Goal: Download file/media

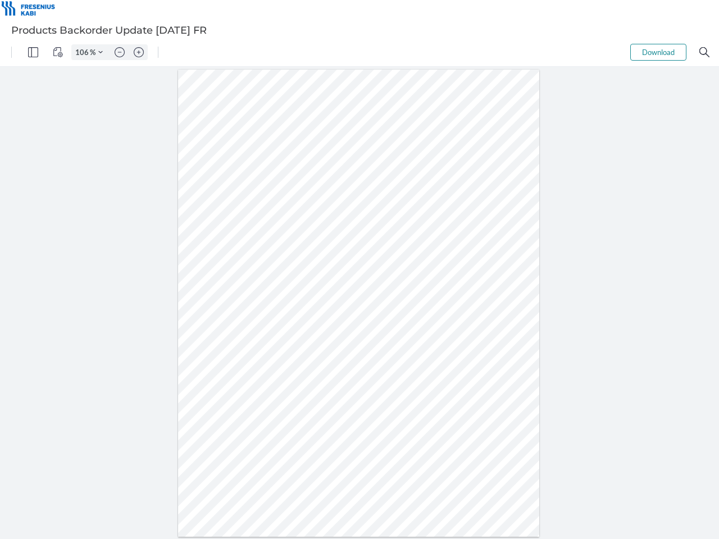
click at [33, 52] on img "Panel" at bounding box center [33, 52] width 10 height 10
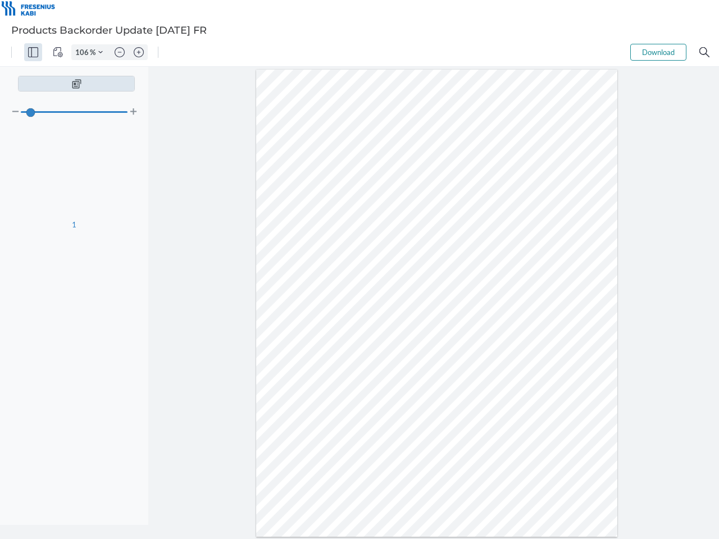
click at [58, 52] on img "View Controls" at bounding box center [58, 52] width 10 height 10
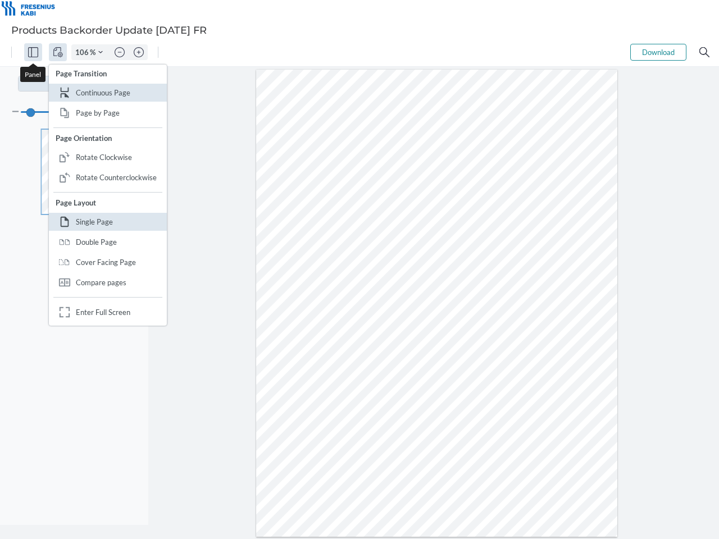
click at [84, 52] on input "106" at bounding box center [81, 52] width 18 height 10
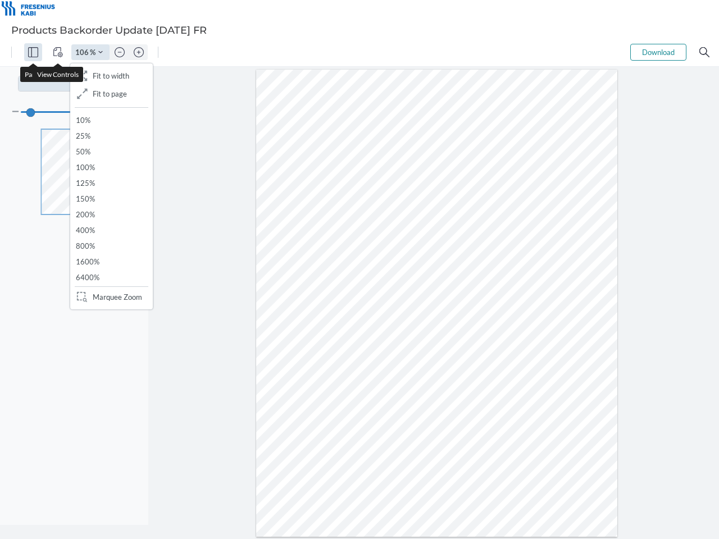
click at [101, 52] on img "Zoom Controls" at bounding box center [100, 52] width 4 height 4
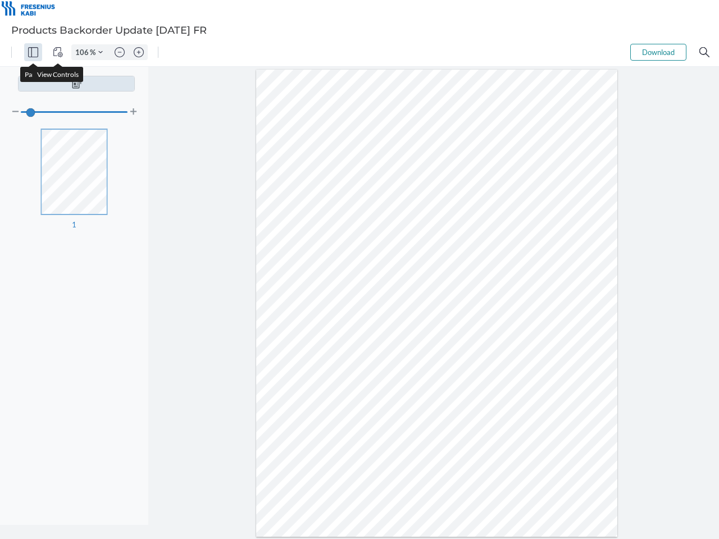
click at [120, 52] on img "Zoom out" at bounding box center [120, 52] width 10 height 10
click at [139, 52] on img "Zoom in" at bounding box center [139, 52] width 10 height 10
type input "106"
click at [658, 52] on button "Download" at bounding box center [658, 52] width 56 height 17
click at [704, 52] on img "Search" at bounding box center [704, 52] width 10 height 10
